Goal: Information Seeking & Learning: Learn about a topic

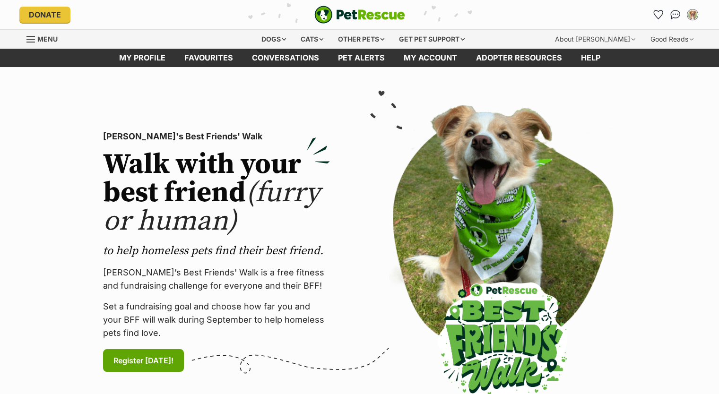
click at [522, 117] on img at bounding box center [502, 252] width 227 height 294
click at [268, 30] on div "Dogs" at bounding box center [274, 39] width 38 height 19
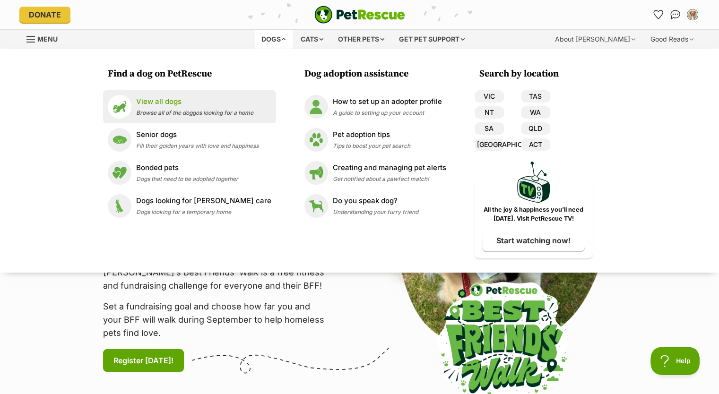
click at [213, 113] on span "Browse all of the doggos looking for a home" at bounding box center [194, 112] width 117 height 7
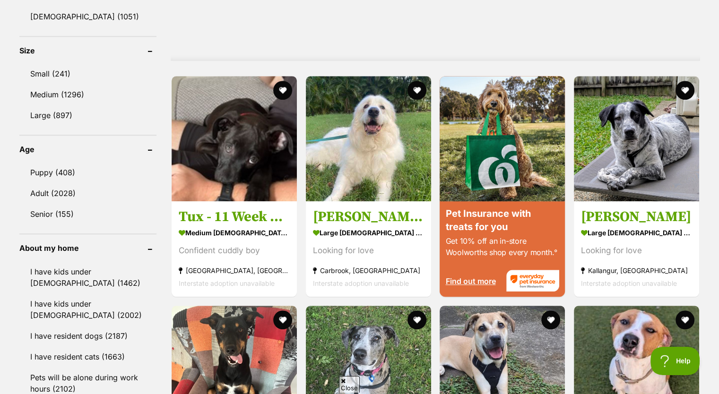
scroll to position [915, 0]
